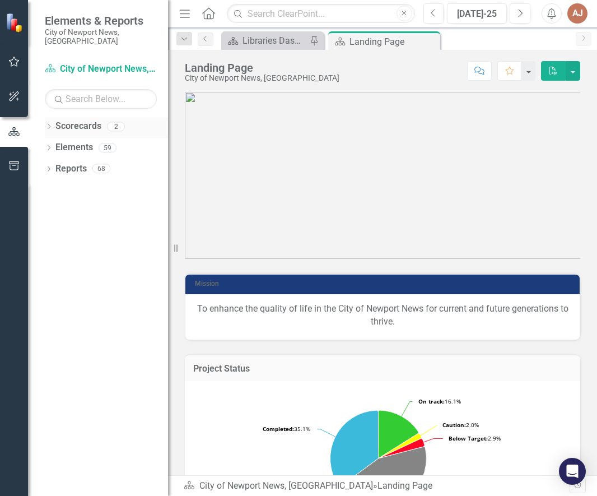
click at [50, 124] on icon "Dropdown" at bounding box center [49, 127] width 8 height 6
click at [54, 144] on icon "Dropdown" at bounding box center [54, 147] width 8 height 7
click at [81, 162] on link "Libraries" at bounding box center [120, 168] width 95 height 13
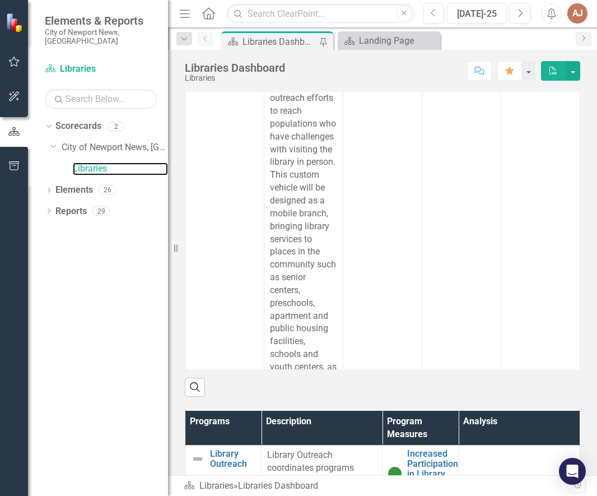
scroll to position [625, 0]
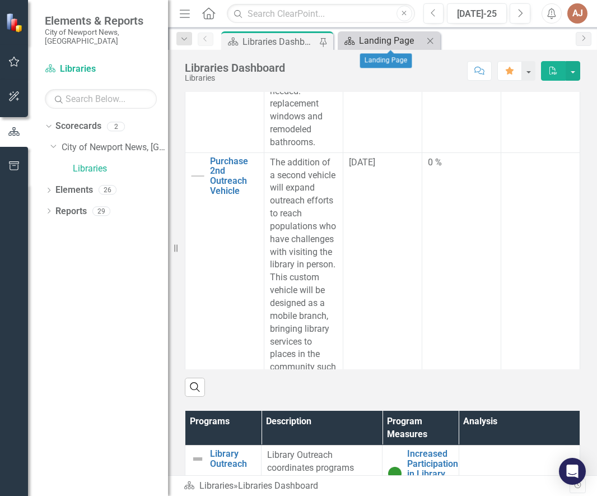
click at [391, 41] on div "Landing Page" at bounding box center [391, 41] width 64 height 14
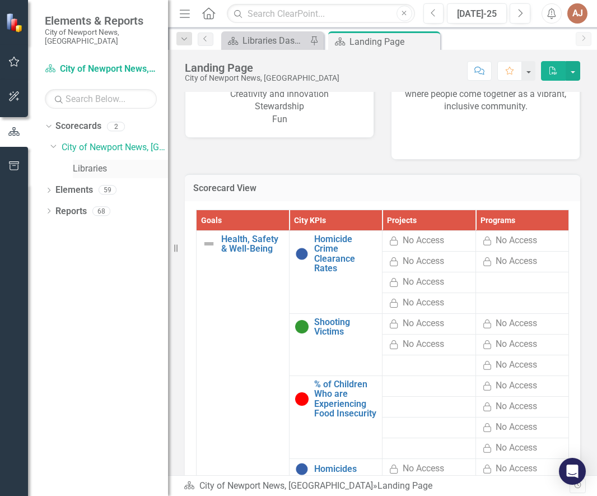
click at [86, 162] on link "Libraries" at bounding box center [120, 168] width 95 height 13
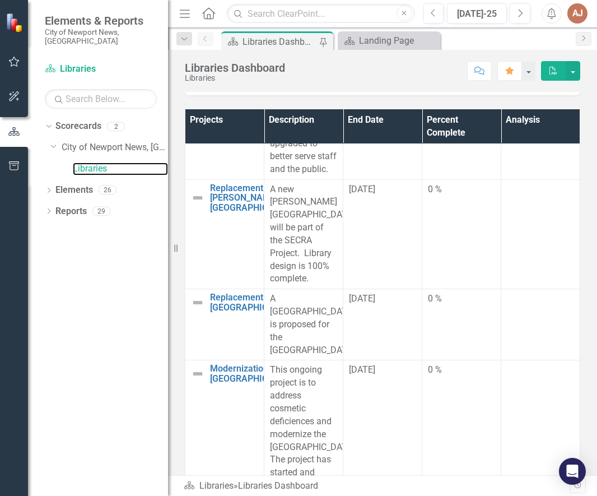
scroll to position [224, 0]
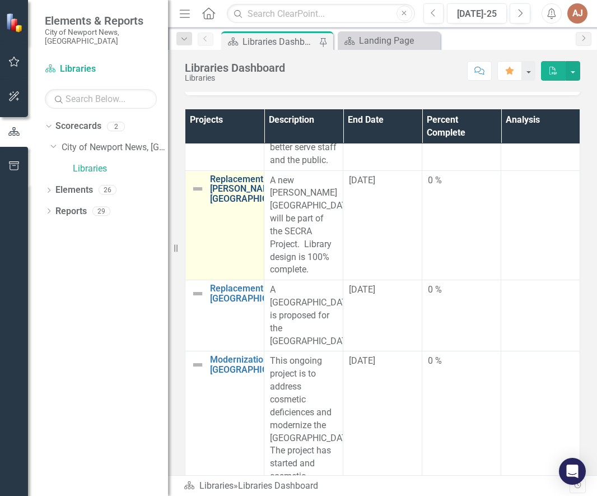
click at [231, 204] on link "Replacement [PERSON_NAME][GEOGRAPHIC_DATA]" at bounding box center [253, 189] width 86 height 30
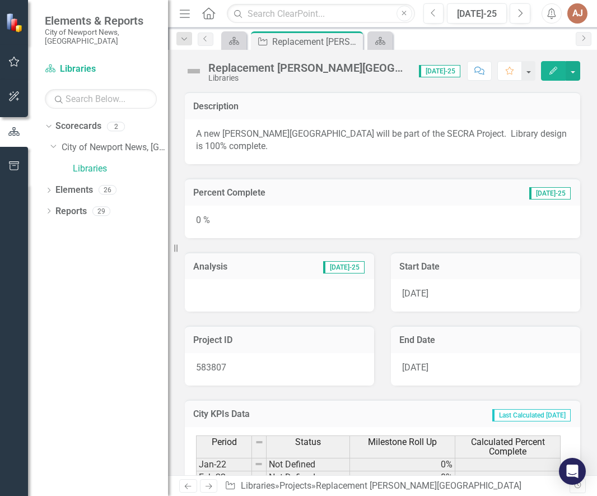
click at [213, 224] on div "0 %" at bounding box center [382, 222] width 395 height 32
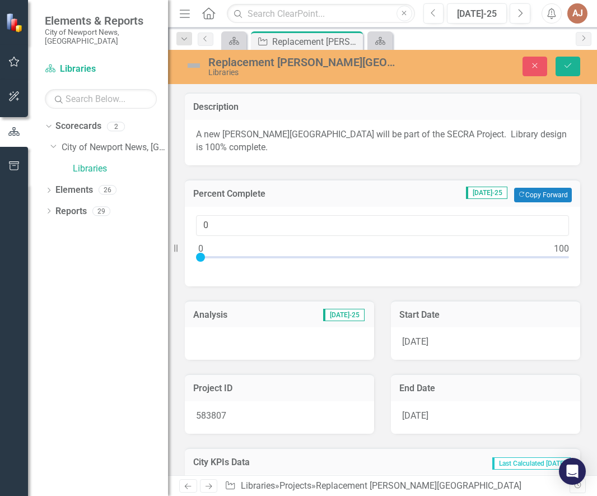
click at [225, 342] on div at bounding box center [279, 343] width 189 height 32
click at [212, 319] on h3 "Analysis" at bounding box center [231, 315] width 77 height 10
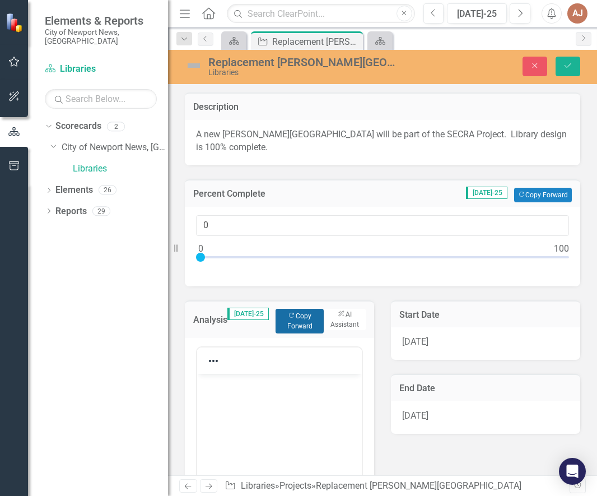
click at [286, 333] on button "Copy Forward Copy Forward" at bounding box center [299, 321] width 48 height 25
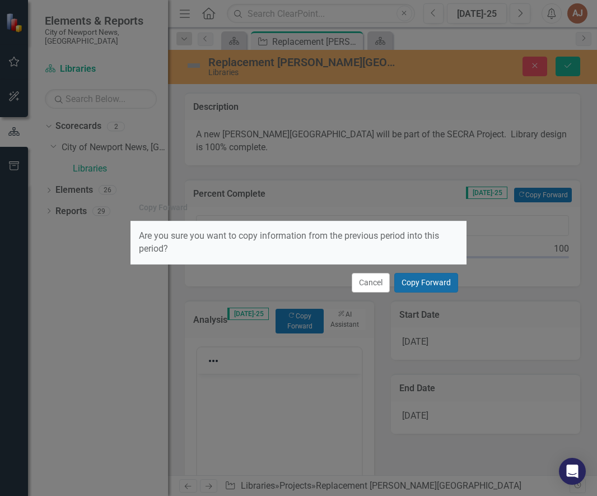
click at [396, 292] on button "Copy Forward" at bounding box center [426, 283] width 64 height 20
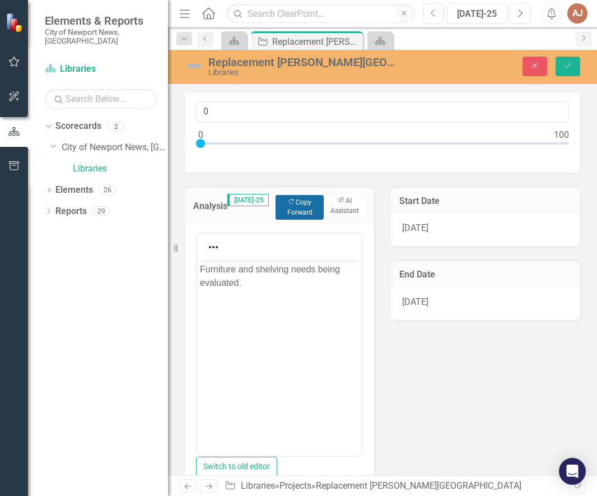
scroll to position [168, 0]
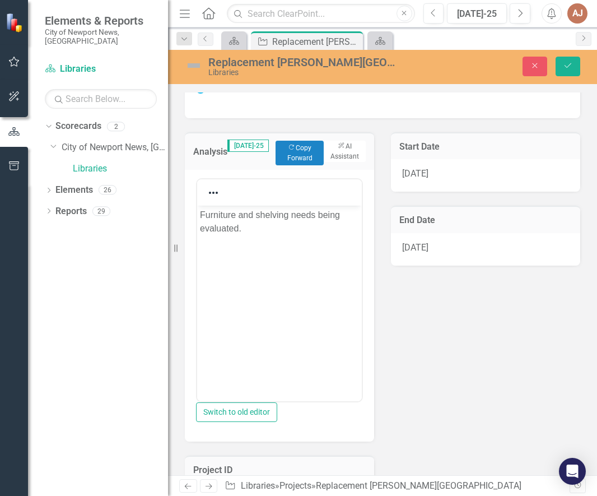
click at [288, 235] on p "Furniture and shelving needs being evaluated." at bounding box center [279, 221] width 159 height 27
click at [567, 66] on icon "Save" at bounding box center [568, 66] width 10 height 8
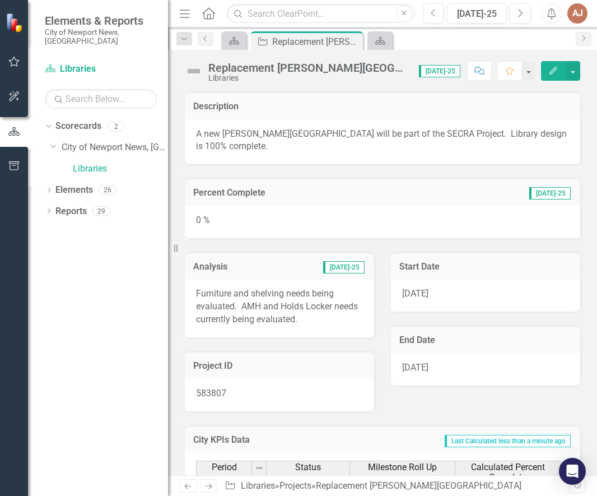
click at [216, 221] on div "0 %" at bounding box center [382, 222] width 395 height 32
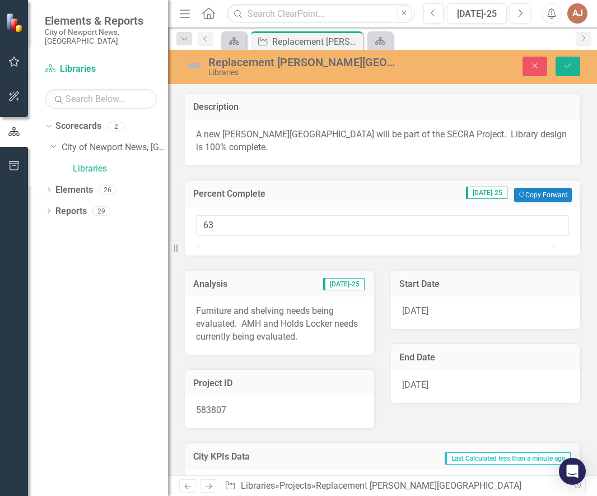
click at [424, 244] on div at bounding box center [382, 244] width 373 height 0
click at [480, 236] on div "63" at bounding box center [382, 225] width 373 height 21
click at [486, 244] on div at bounding box center [382, 244] width 373 height 0
click at [512, 244] on div at bounding box center [382, 244] width 373 height 0
click at [522, 244] on div at bounding box center [382, 244] width 373 height 0
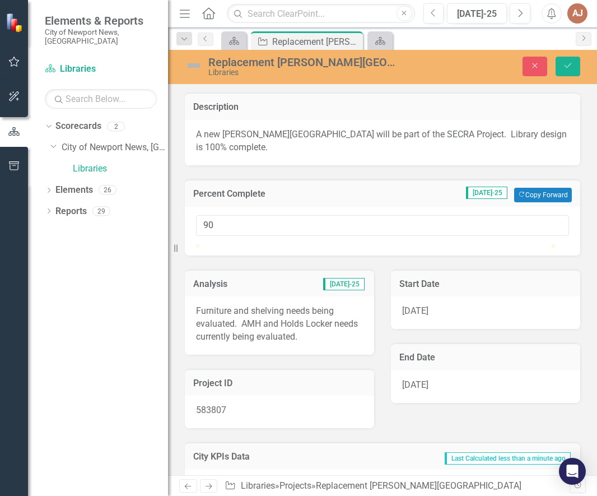
type input "89"
click at [515, 244] on div at bounding box center [382, 244] width 373 height 0
click at [568, 68] on icon "Save" at bounding box center [568, 66] width 10 height 8
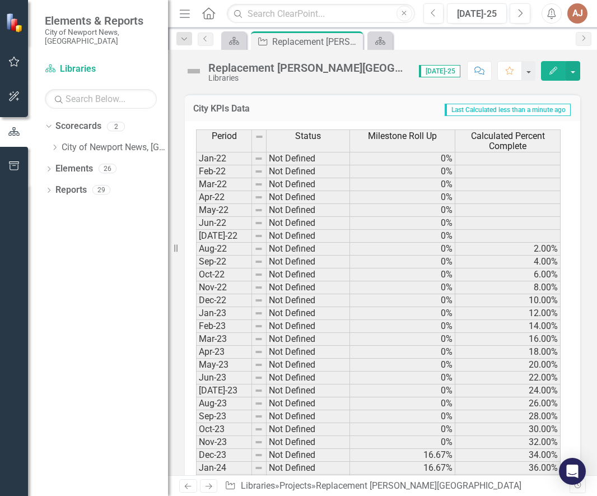
scroll to position [0, 0]
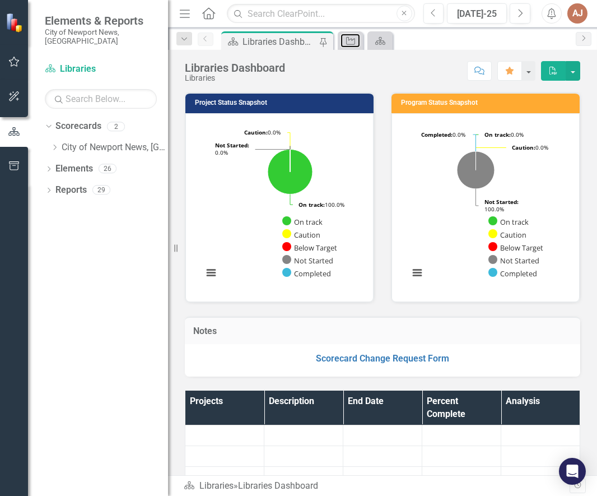
click at [360, 44] on link "Project" at bounding box center [350, 41] width 20 height 14
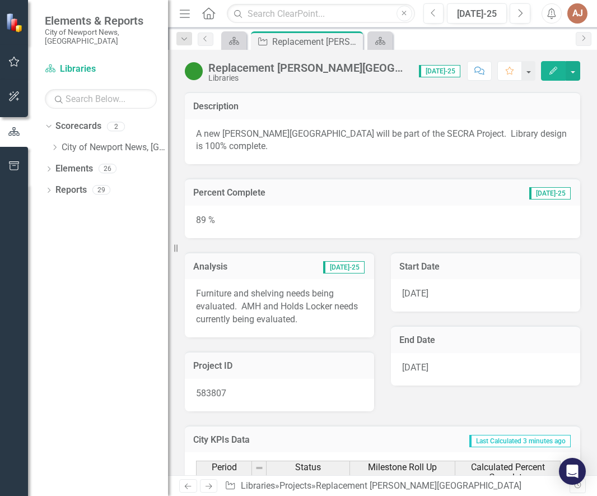
click at [0, 0] on icon "Close" at bounding box center [0, 0] width 0 height 0
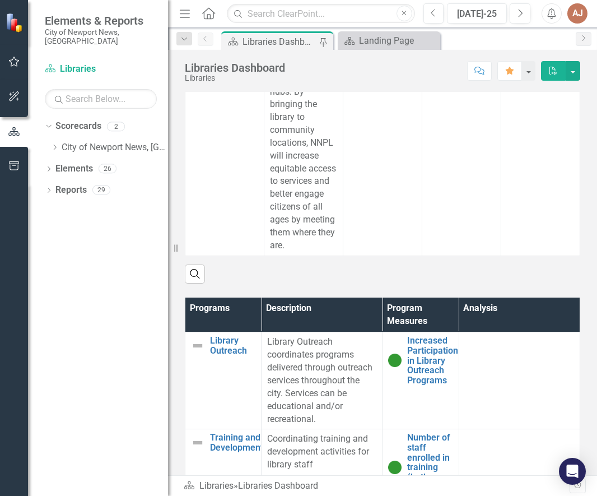
scroll to position [504, 0]
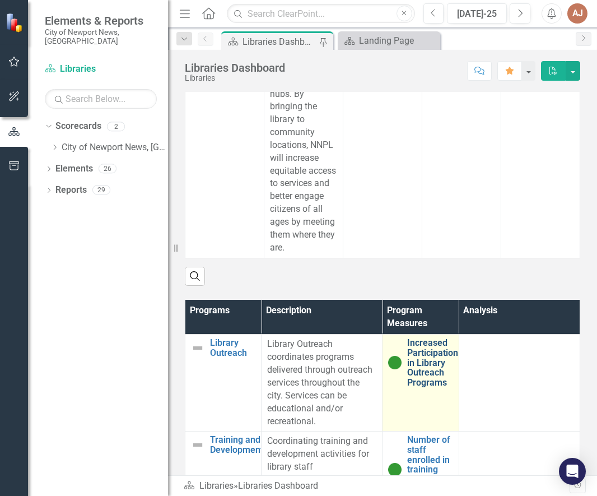
click at [428, 352] on link "Increased Participation in Library Outreach Programs" at bounding box center [432, 362] width 51 height 49
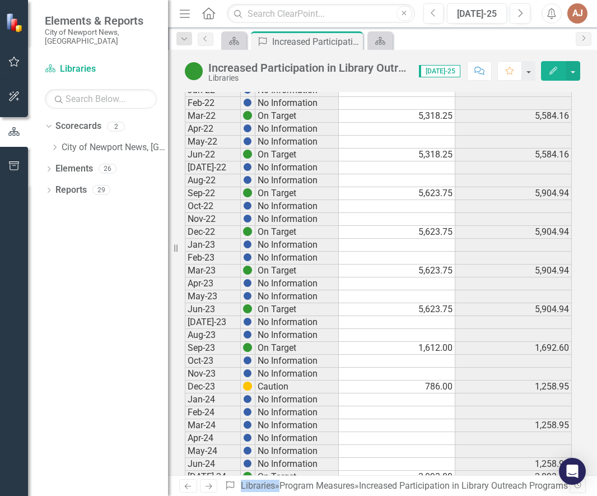
scroll to position [250, 0]
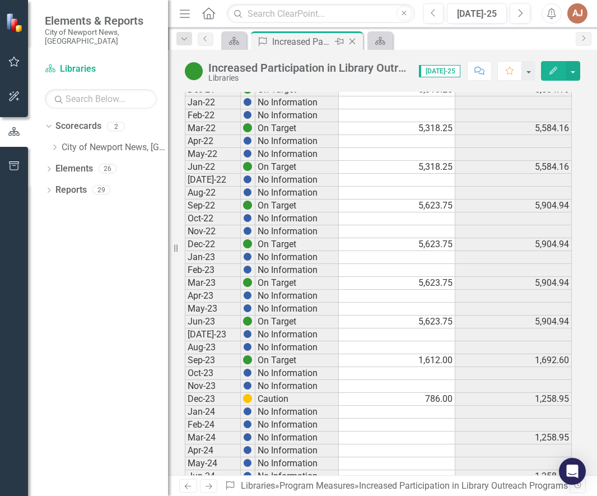
click at [299, 41] on div "Increased Participation in Library Outreach Programs" at bounding box center [302, 42] width 60 height 14
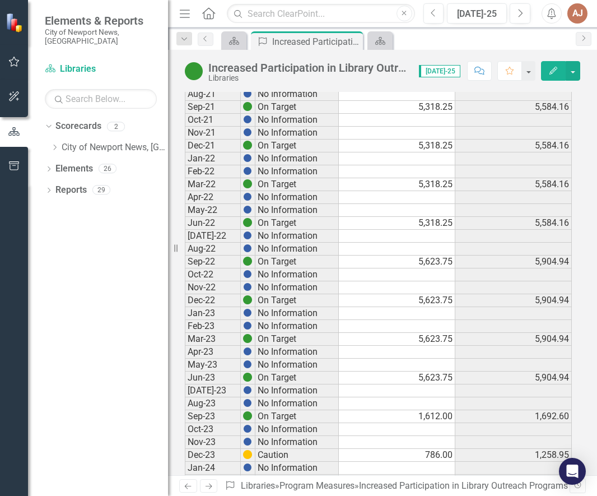
scroll to position [0, 0]
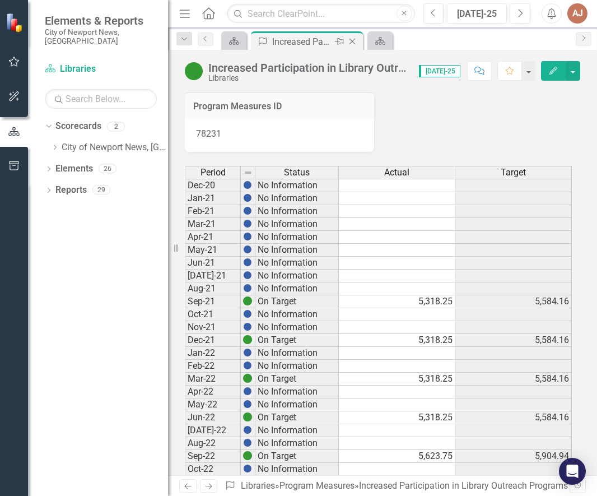
click at [302, 43] on div "Increased Participation in Library Outreach Programs" at bounding box center [302, 42] width 60 height 14
drag, startPoint x: 387, startPoint y: 39, endPoint x: 398, endPoint y: 46, distance: 12.4
click at [386, 39] on icon "Scorecard" at bounding box center [380, 40] width 11 height 9
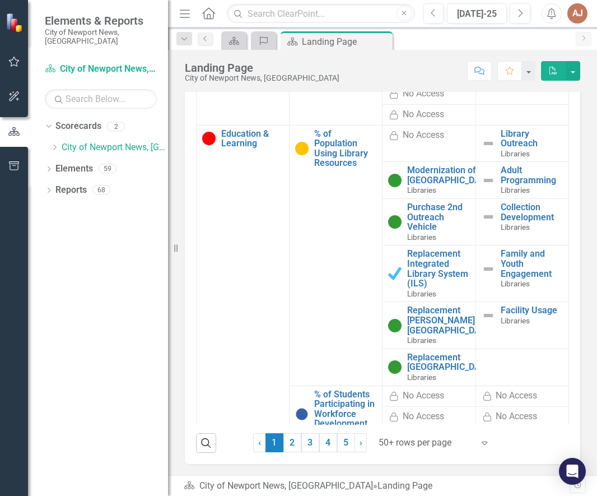
scroll to position [840, 0]
click at [57, 144] on icon "Dropdown" at bounding box center [54, 147] width 8 height 7
click at [85, 162] on link "Libraries" at bounding box center [120, 168] width 95 height 13
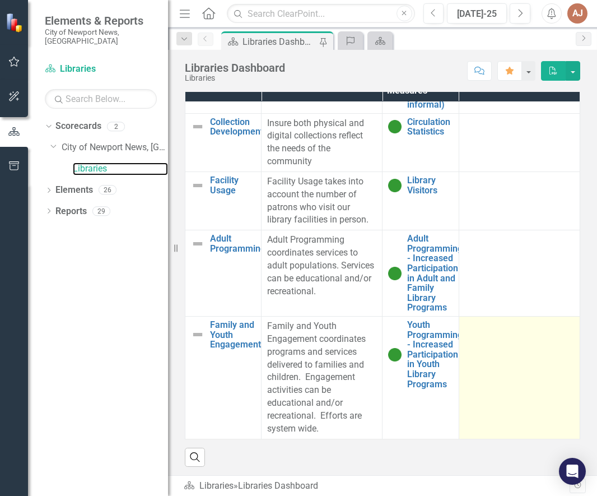
scroll to position [748, 0]
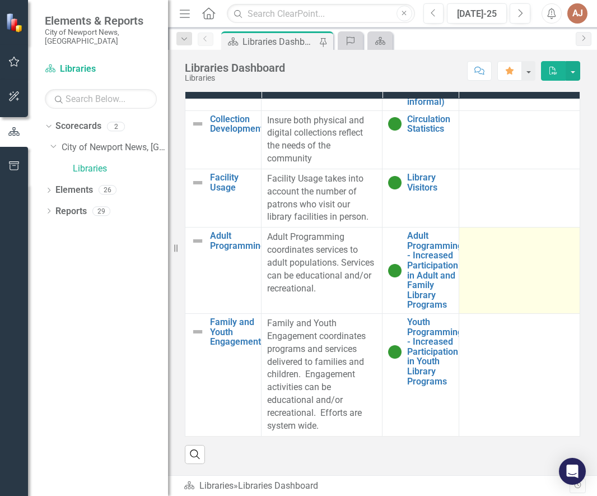
click at [524, 244] on td at bounding box center [519, 270] width 121 height 86
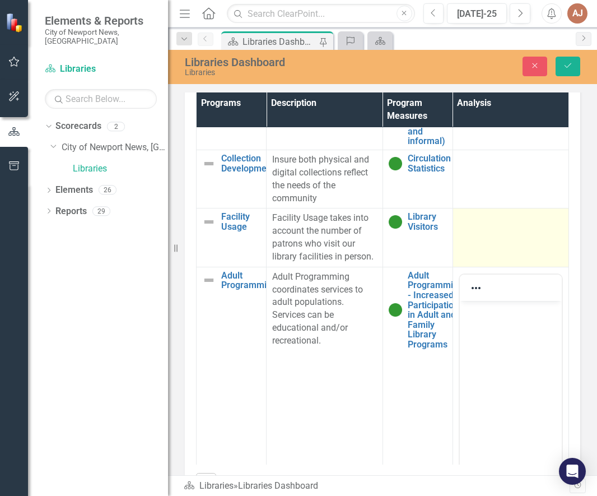
scroll to position [0, 0]
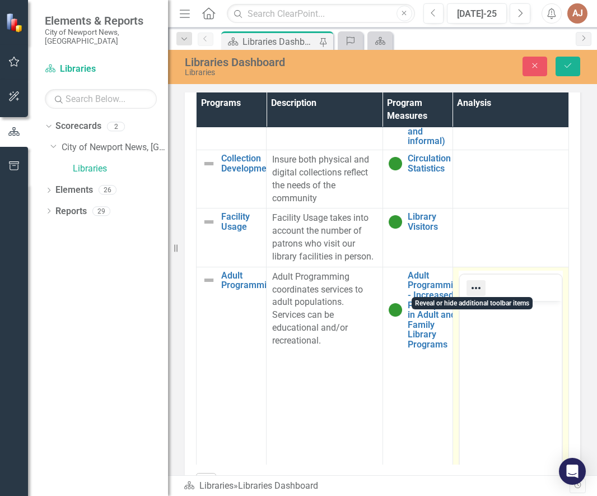
click at [471, 287] on icon "Reveal or hide additional toolbar items" at bounding box center [475, 288] width 9 height 2
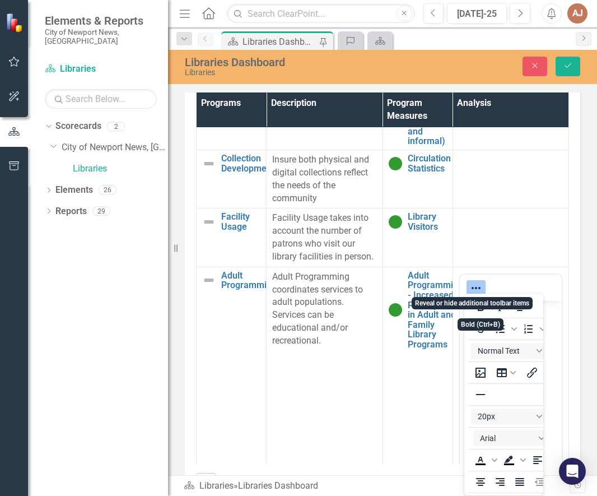
scroll to position [182, 0]
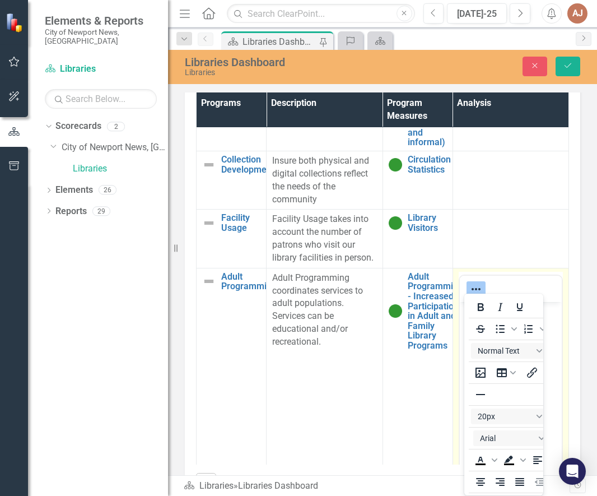
click at [502, 279] on div at bounding box center [511, 289] width 102 height 22
click at [499, 282] on div at bounding box center [511, 289] width 102 height 22
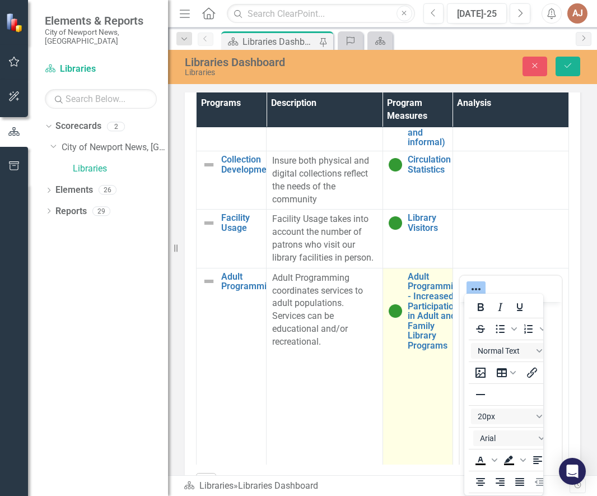
click at [432, 436] on td "Adult Programming - Increased Participation in Adult and Family Library Program…" at bounding box center [417, 413] width 70 height 291
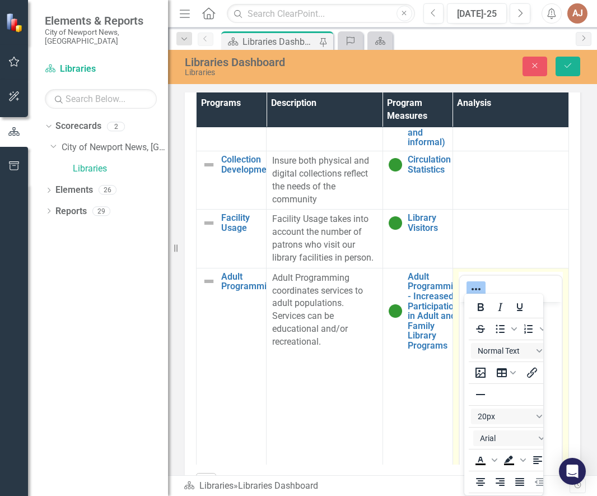
click at [491, 287] on div at bounding box center [511, 289] width 102 height 22
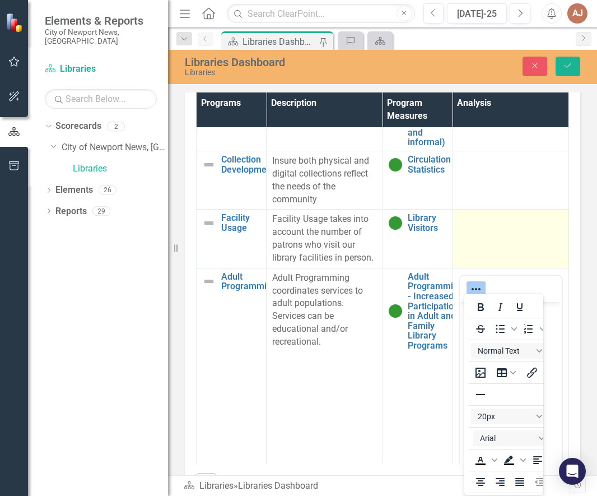
click at [491, 219] on td at bounding box center [510, 238] width 116 height 58
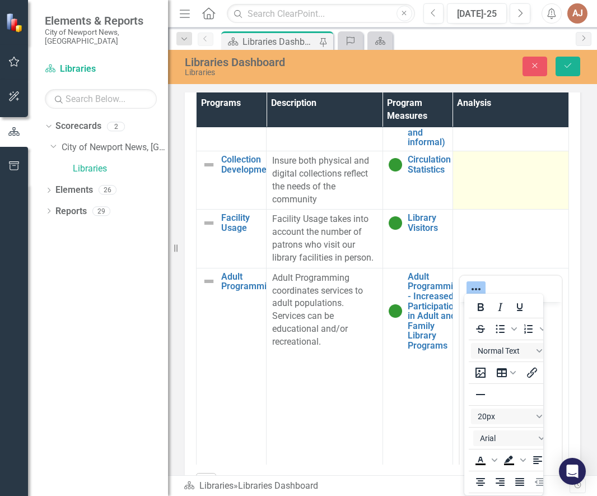
click at [493, 190] on td at bounding box center [510, 180] width 116 height 58
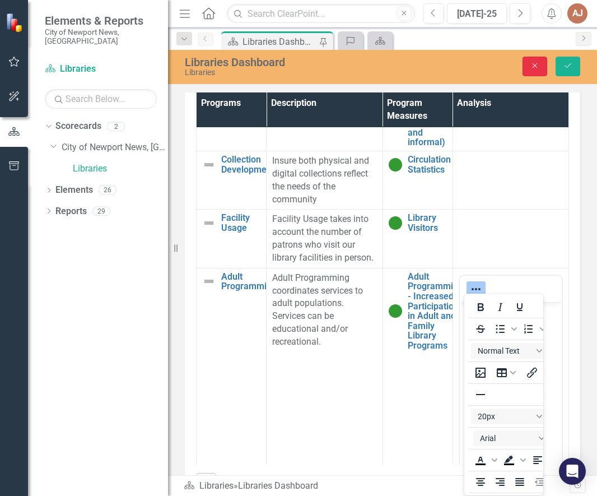
click at [538, 64] on button "Close" at bounding box center [534, 67] width 25 height 20
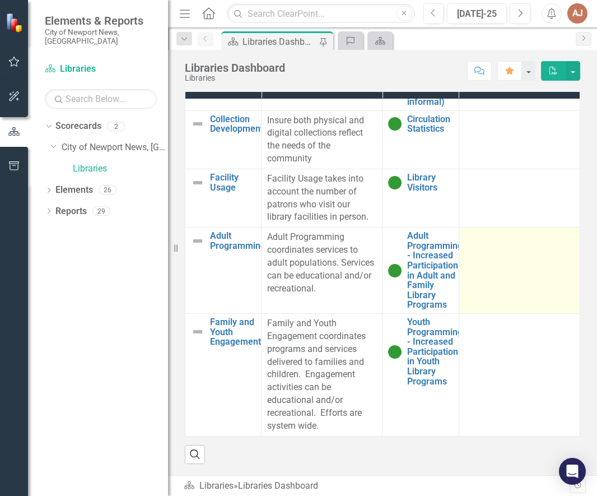
click at [501, 238] on div at bounding box center [519, 237] width 109 height 13
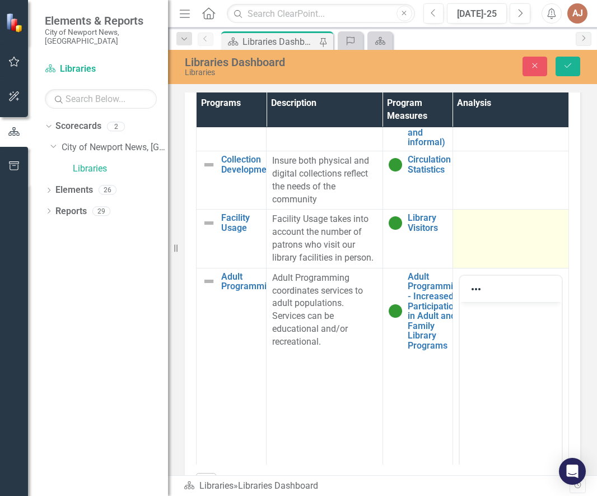
scroll to position [0, 0]
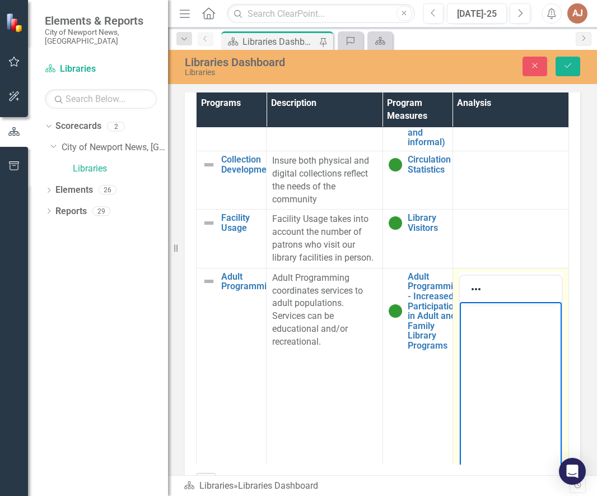
click at [487, 310] on p "Rich Text Area. Press ALT-0 for help." at bounding box center [510, 310] width 97 height 13
paste body "Rich Text Area. Press ALT-0 for help."
click at [503, 331] on p "A variety of programs were offered to include" at bounding box center [510, 317] width 97 height 27
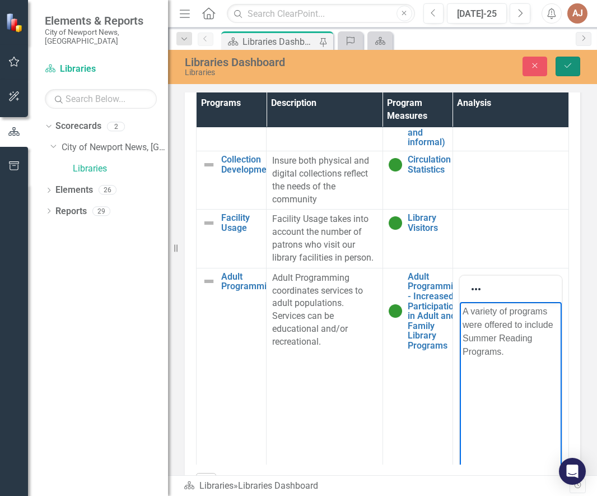
click at [568, 73] on button "Save" at bounding box center [567, 67] width 25 height 20
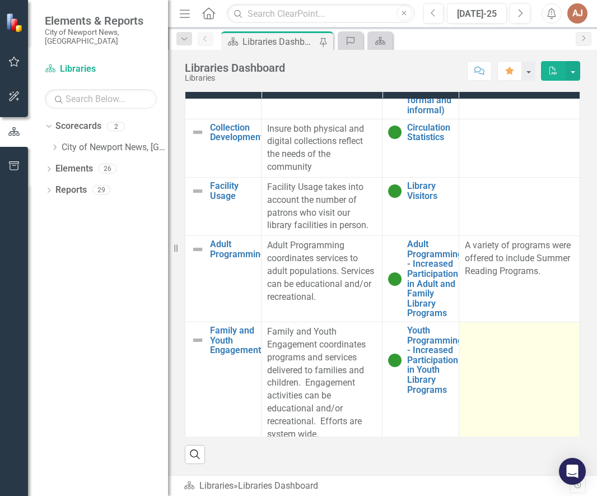
scroll to position [168, 0]
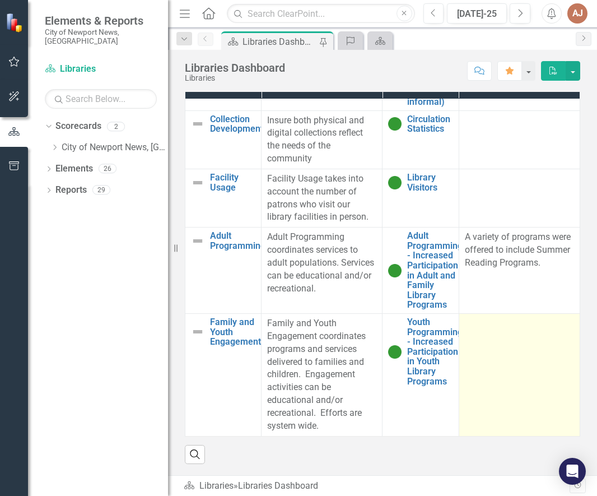
click at [497, 375] on td at bounding box center [519, 375] width 121 height 123
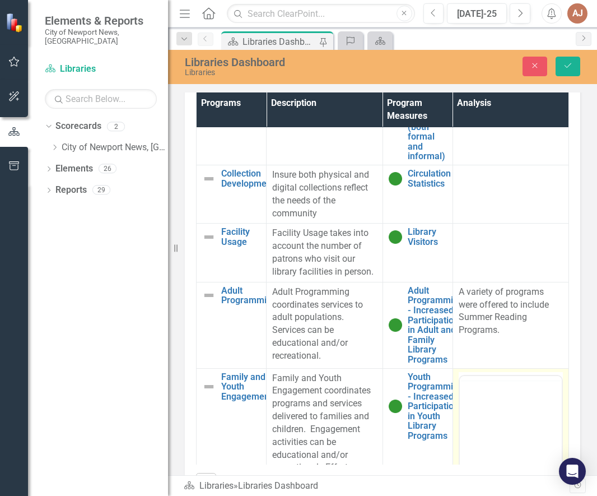
scroll to position [0, 0]
click at [482, 407] on p "Rich Text Area. Press ALT-0 for help." at bounding box center [510, 410] width 97 height 13
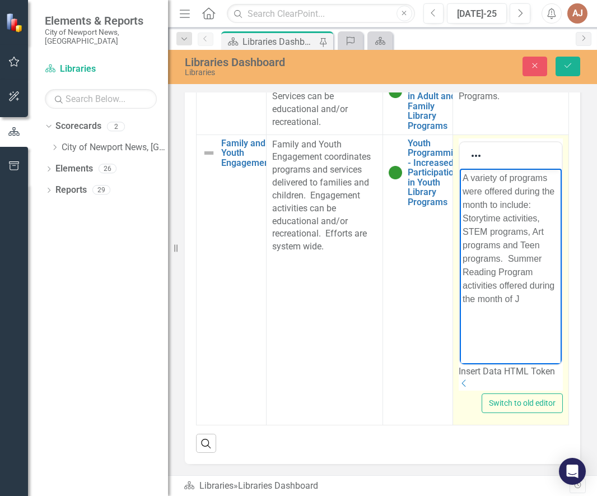
scroll to position [141, 0]
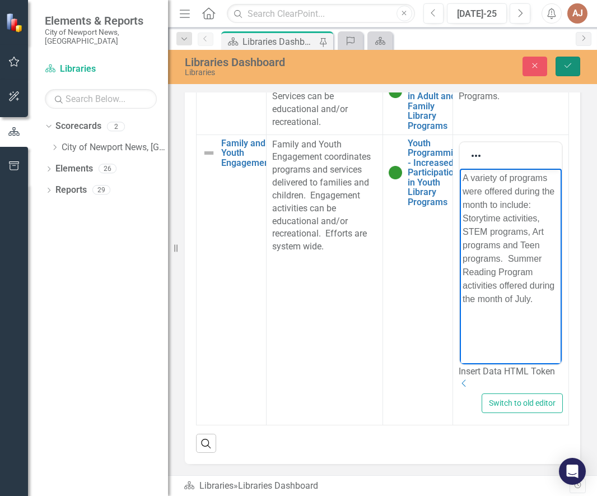
click at [566, 69] on icon "Save" at bounding box center [568, 66] width 10 height 8
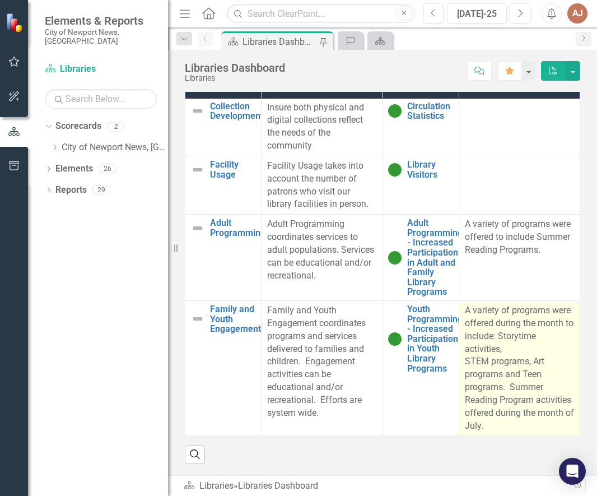
scroll to position [0, 0]
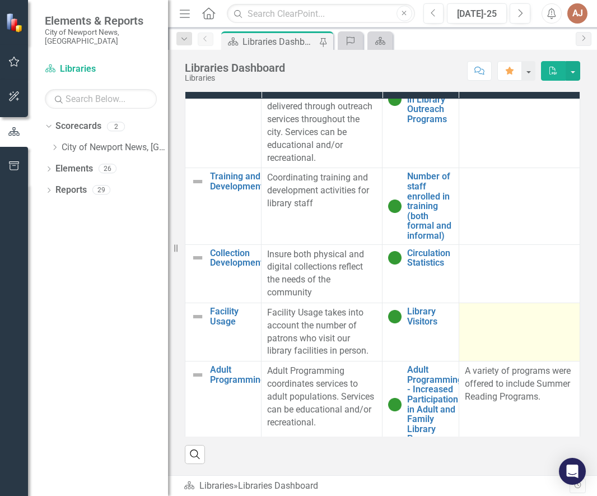
click at [466, 341] on td at bounding box center [519, 331] width 121 height 58
click at [498, 351] on td at bounding box center [519, 331] width 121 height 58
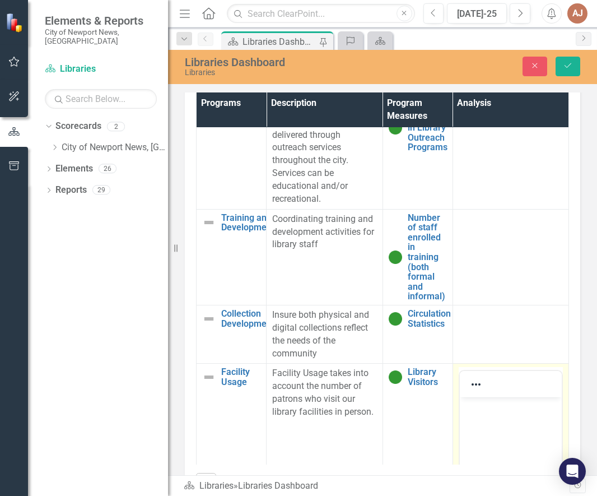
click at [476, 401] on p "Rich Text Area. Press ALT-0 for help." at bounding box center [510, 406] width 97 height 13
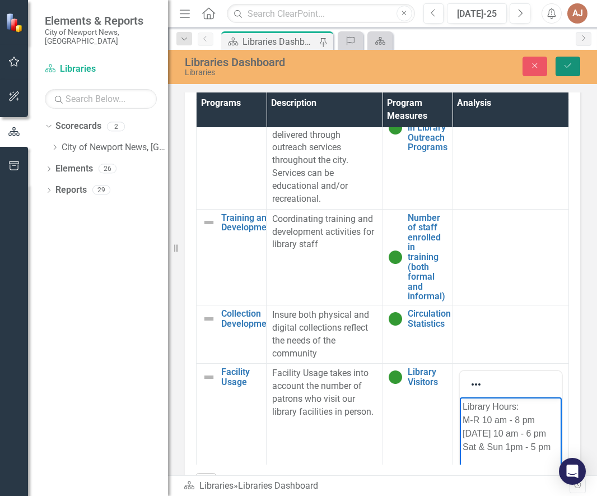
click at [568, 73] on button "Save" at bounding box center [567, 67] width 25 height 20
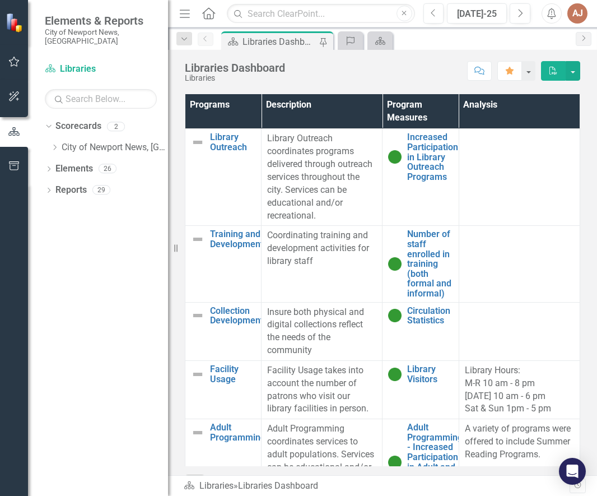
scroll to position [692, 0]
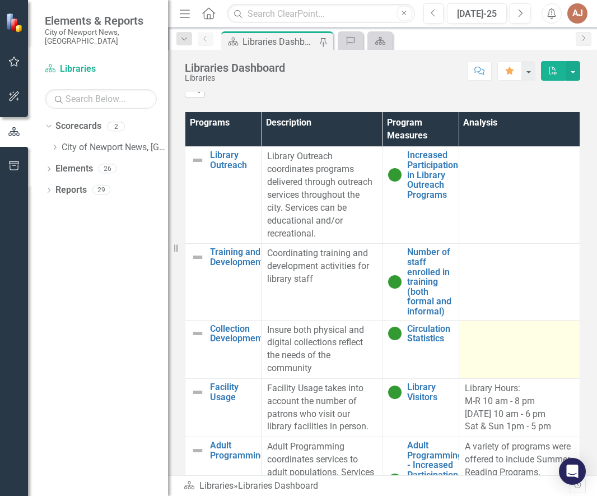
click at [479, 365] on td at bounding box center [519, 349] width 121 height 58
click at [484, 378] on td at bounding box center [519, 349] width 121 height 58
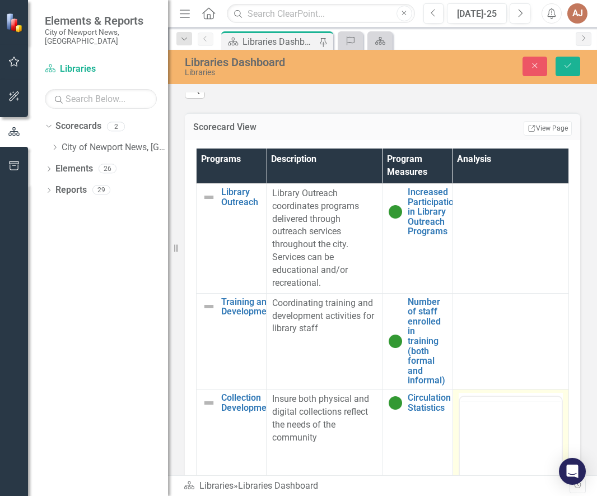
scroll to position [0, 0]
click at [476, 432] on p "Rich Text Area. Press ALT-0 for help." at bounding box center [510, 432] width 97 height 13
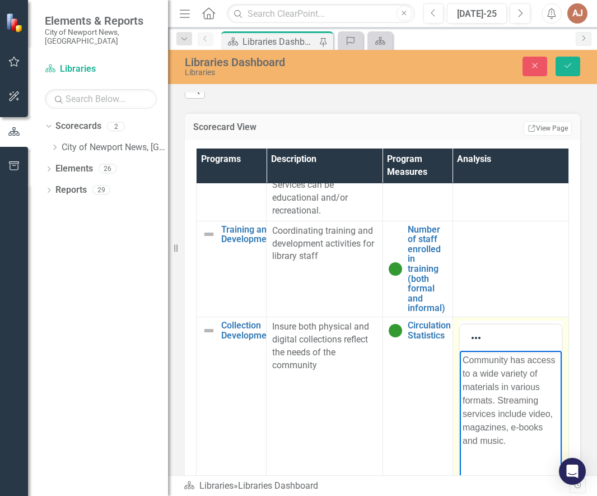
scroll to position [745, 0]
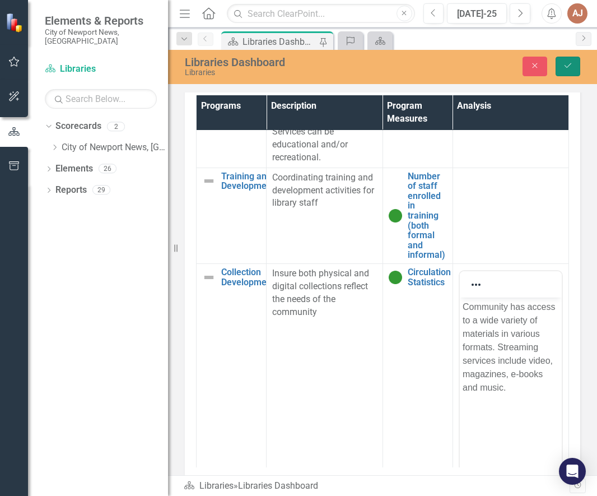
drag, startPoint x: 564, startPoint y: 68, endPoint x: 564, endPoint y: 81, distance: 12.9
click at [564, 68] on icon "Save" at bounding box center [568, 66] width 10 height 8
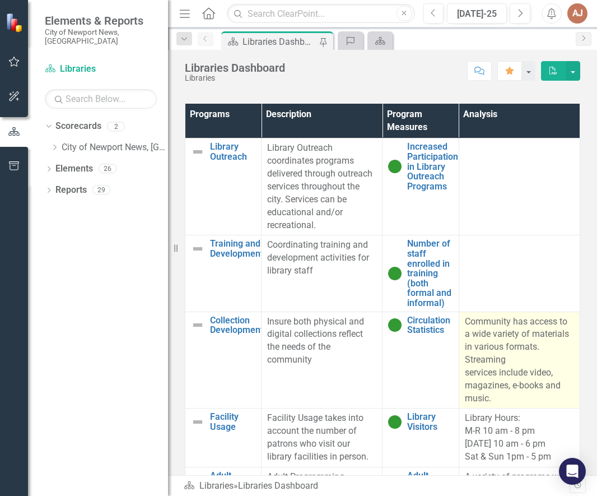
scroll to position [734, 0]
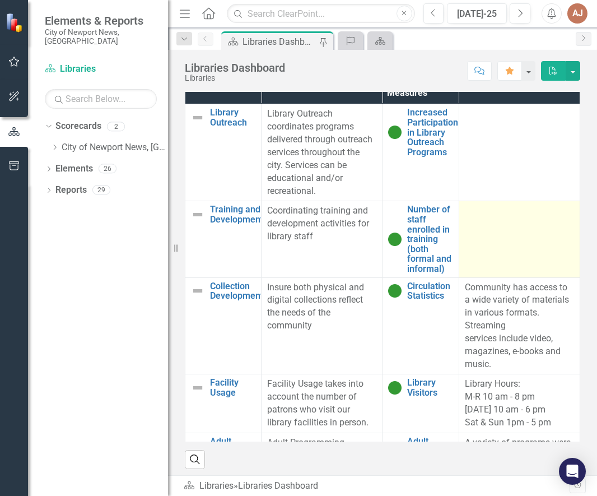
click at [494, 259] on td at bounding box center [519, 239] width 121 height 76
click at [482, 253] on td at bounding box center [519, 239] width 121 height 76
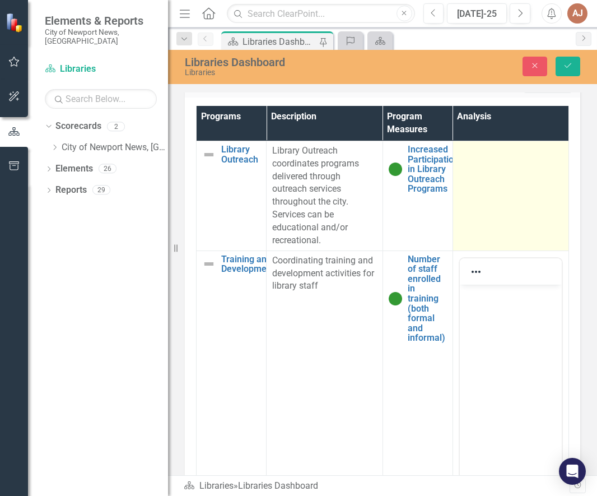
scroll to position [0, 0]
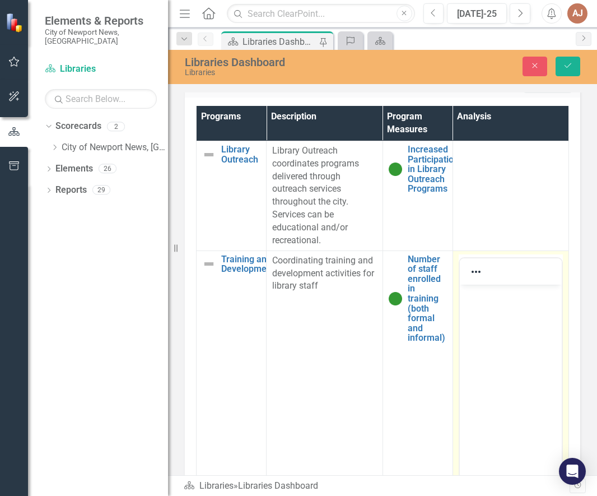
click at [473, 295] on p "Rich Text Area. Press ALT-0 for help." at bounding box center [510, 293] width 97 height 13
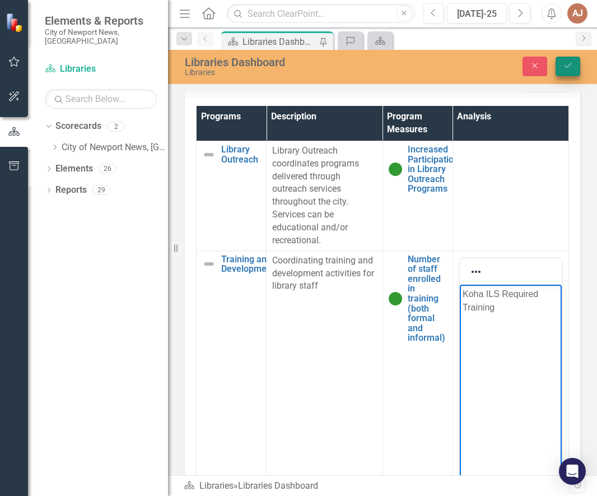
click at [571, 67] on icon "Save" at bounding box center [568, 66] width 10 height 8
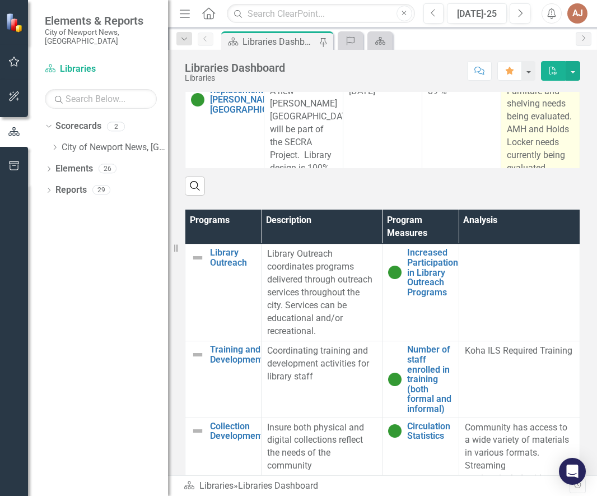
scroll to position [616, 0]
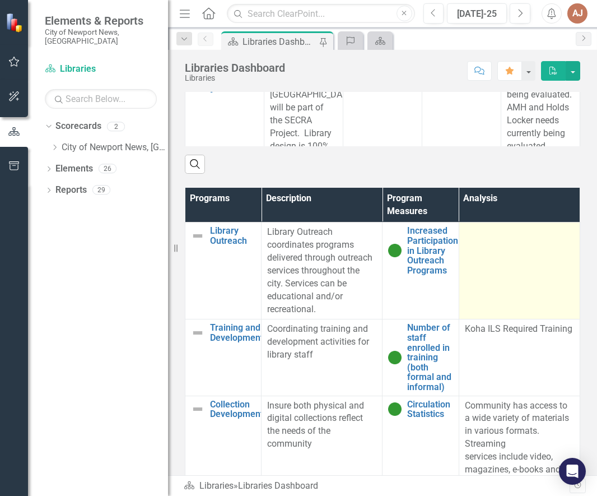
click at [510, 243] on td at bounding box center [519, 270] width 121 height 97
click at [510, 242] on td at bounding box center [519, 270] width 121 height 97
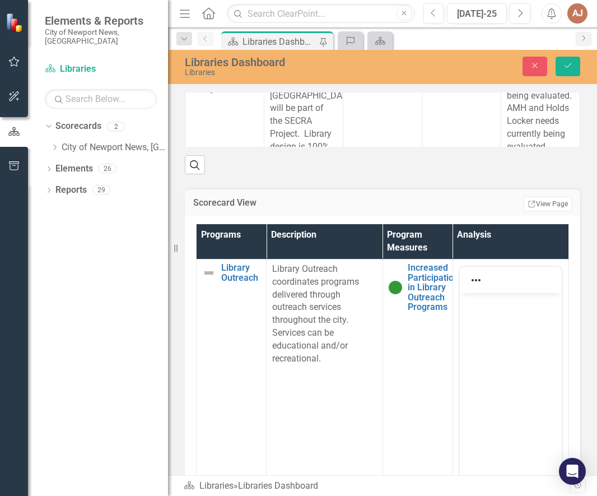
scroll to position [0, 0]
click at [484, 309] on p "Rich Text Area. Press ALT-0 for help." at bounding box center [510, 301] width 97 height 13
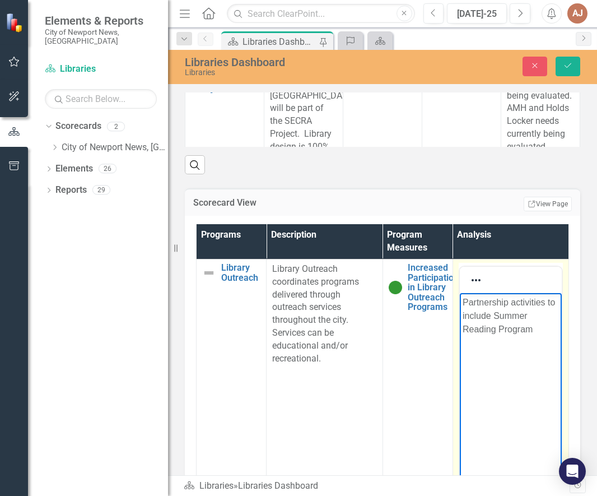
click at [503, 335] on p "Partnership activities to include Summer Reading Program" at bounding box center [510, 315] width 97 height 40
click at [511, 335] on p "Partnership activities to include on site Summer Reading Program" at bounding box center [510, 315] width 97 height 40
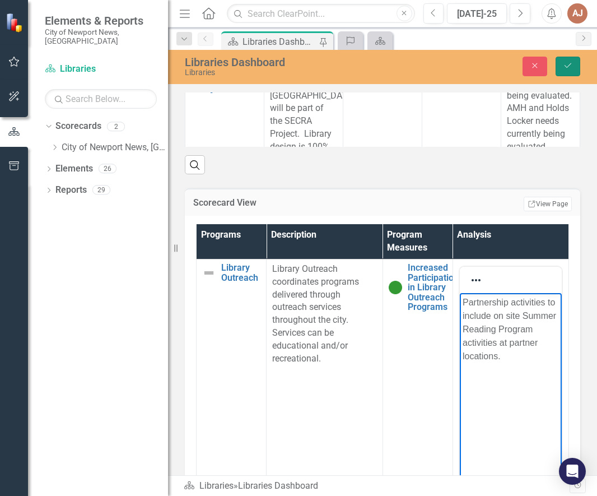
drag, startPoint x: 563, startPoint y: 62, endPoint x: 563, endPoint y: 68, distance: 6.7
click at [563, 62] on icon "Save" at bounding box center [568, 66] width 10 height 8
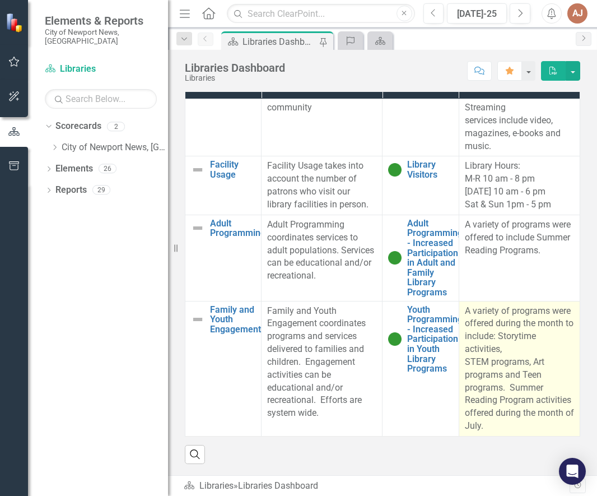
scroll to position [748, 0]
